Goal: Task Accomplishment & Management: Use online tool/utility

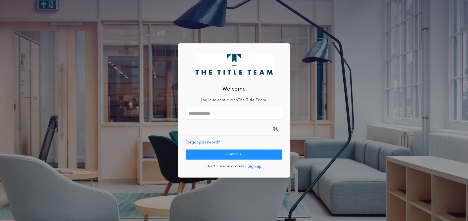
click at [231, 108] on input "text" at bounding box center [234, 114] width 97 height 12
type input "**********"
click at [211, 151] on button "Continue" at bounding box center [234, 155] width 97 height 10
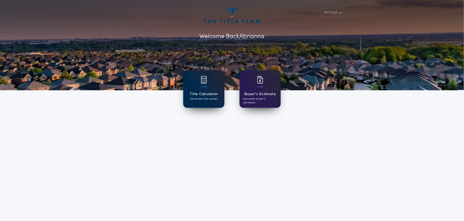
click at [206, 82] on img at bounding box center [204, 80] width 6 height 8
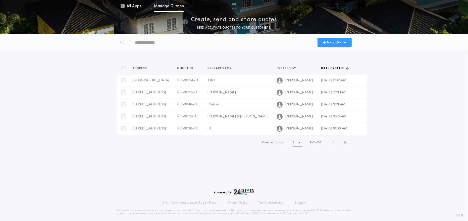
click at [330, 44] on span "New Quote" at bounding box center [336, 42] width 19 height 5
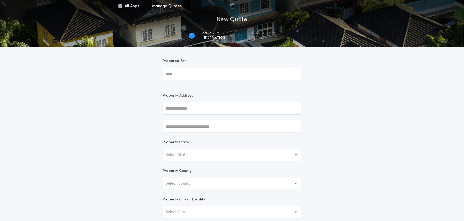
click at [173, 75] on input "Prepared For" at bounding box center [232, 74] width 139 height 12
type input "**********"
type input "*"
type input "**********"
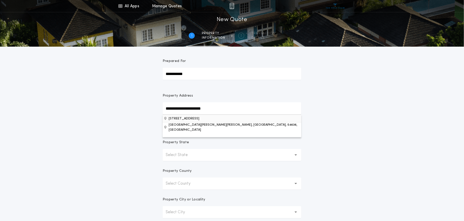
click at [194, 117] on button "[STREET_ADDRESS]" at bounding box center [232, 119] width 139 height 8
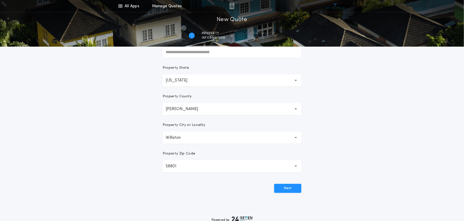
scroll to position [84, 0]
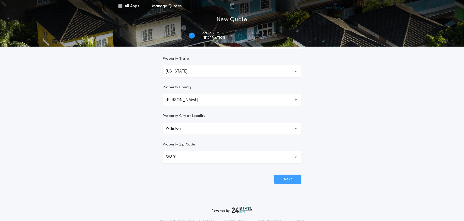
click at [294, 178] on button "Next" at bounding box center [287, 179] width 27 height 9
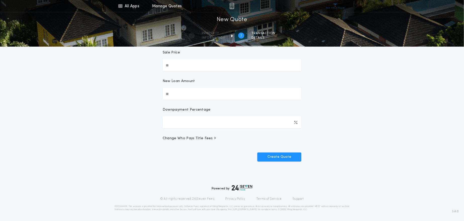
scroll to position [0, 0]
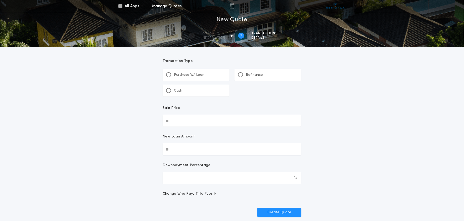
click at [248, 71] on div "Refinance" at bounding box center [267, 75] width 67 height 12
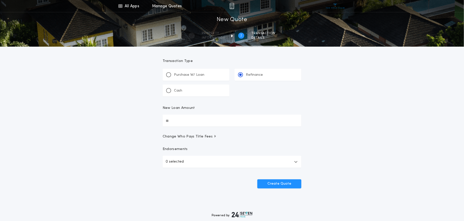
click at [199, 120] on input "New Loan Amount" at bounding box center [232, 121] width 139 height 12
type input "*******"
click at [212, 162] on button "0 selected" at bounding box center [232, 162] width 139 height 12
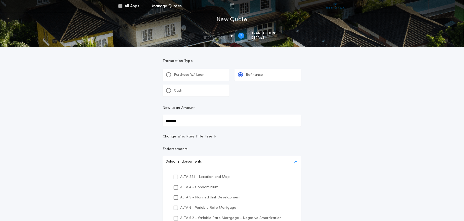
drag, startPoint x: 208, startPoint y: 177, endPoint x: 216, endPoint y: 176, distance: 8.4
click at [208, 177] on p "ALTA 22.1 - Location and Map" at bounding box center [205, 177] width 50 height 5
click at [399, 122] on div "All Apps Title Calculator Buyer's Estimate Menu All Apps Manage Quotes 2 /2 New…" at bounding box center [232, 149] width 464 height 299
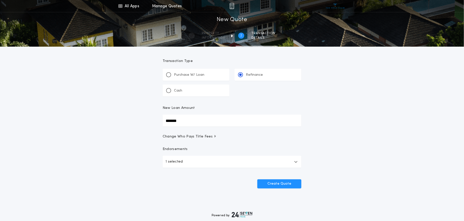
scroll to position [27, 0]
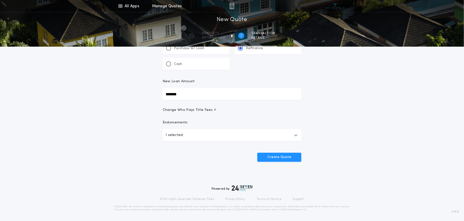
click at [280, 134] on button "1 selected" at bounding box center [232, 135] width 139 height 12
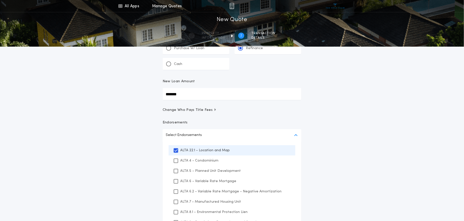
click at [280, 134] on button "Select Endorsements" at bounding box center [232, 135] width 139 height 12
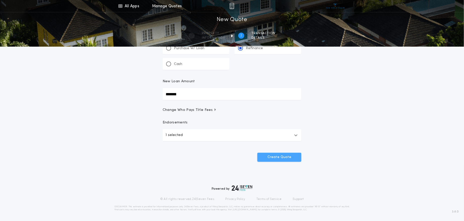
click at [287, 156] on button "Create Quote" at bounding box center [279, 157] width 44 height 9
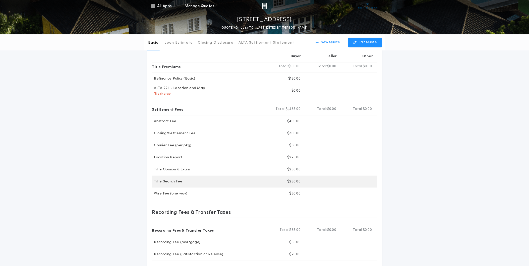
scroll to position [28, 0]
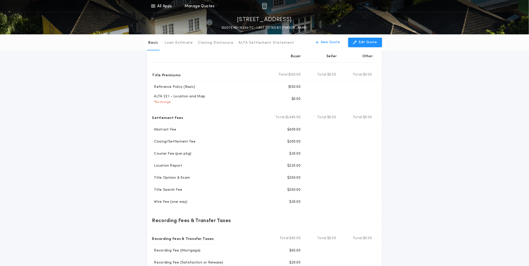
drag, startPoint x: 483, startPoint y: 227, endPoint x: 464, endPoint y: 227, distance: 18.6
click at [468, 221] on div "Basic Loan Estimate Closing Disclosure ALTA Settlement Statement Basic New Quot…" at bounding box center [264, 157] width 529 height 300
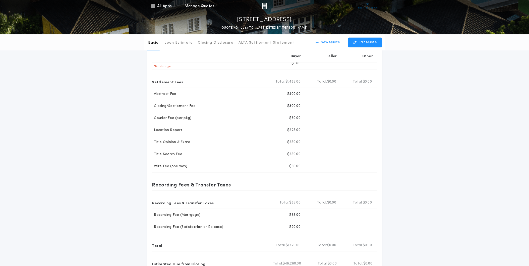
scroll to position [128, 0]
